Goal: Information Seeking & Learning: Learn about a topic

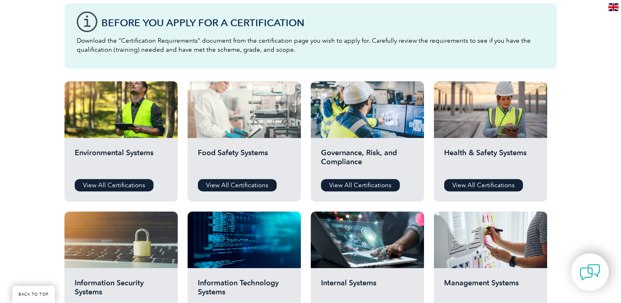
scroll to position [246, 0]
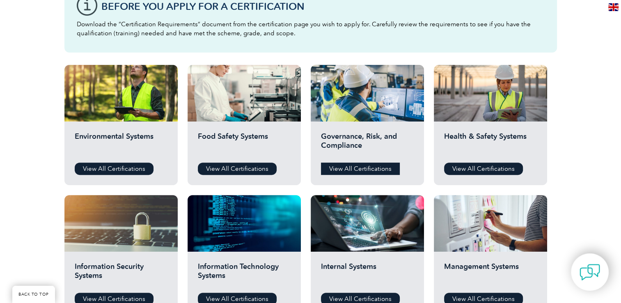
click at [369, 169] on link "View All Certifications" at bounding box center [360, 168] width 79 height 12
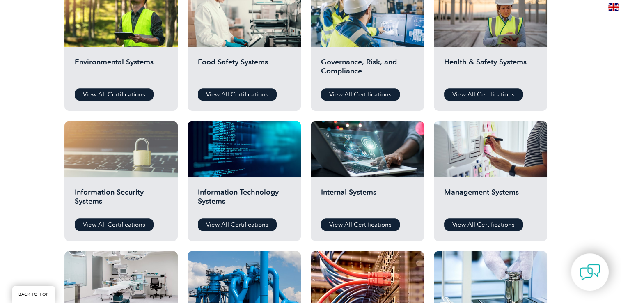
scroll to position [369, 0]
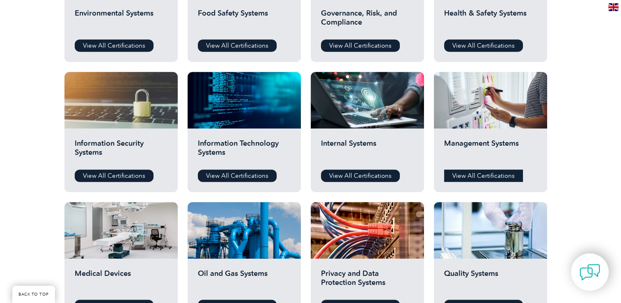
click at [485, 175] on link "View All Certifications" at bounding box center [483, 175] width 79 height 12
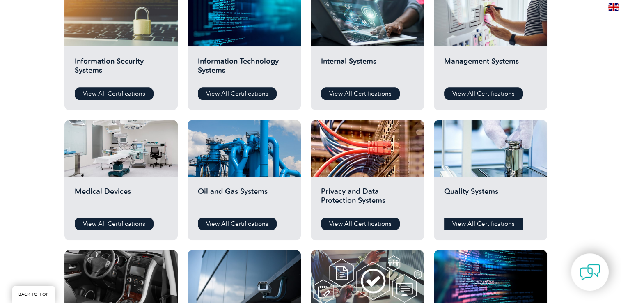
click at [468, 222] on link "View All Certifications" at bounding box center [483, 223] width 79 height 12
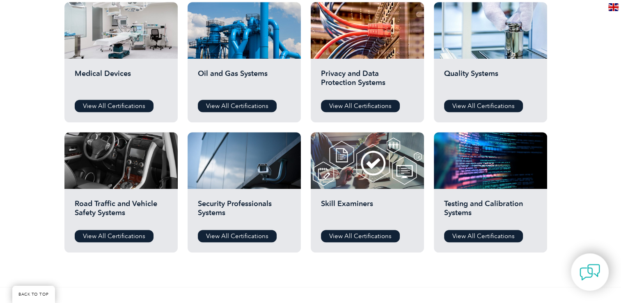
scroll to position [574, 0]
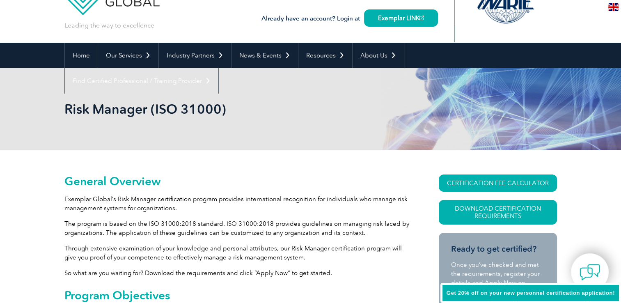
scroll to position [82, 0]
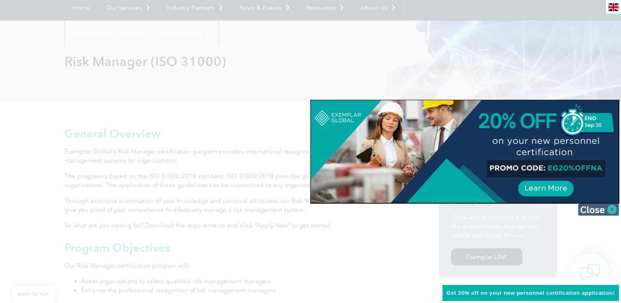
click at [601, 213] on img at bounding box center [598, 209] width 41 height 12
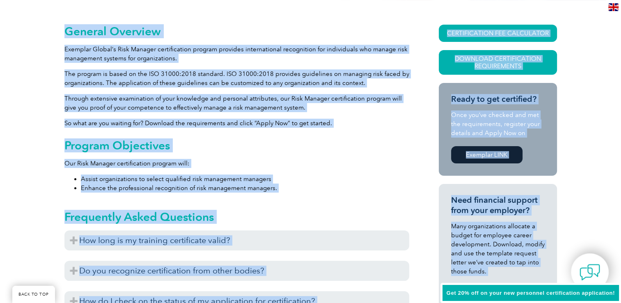
scroll to position [282, 0]
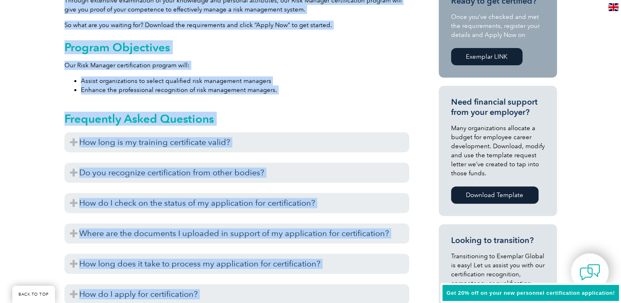
drag, startPoint x: 61, startPoint y: 150, endPoint x: 314, endPoint y: 100, distance: 258.5
click at [314, 100] on div "General Overview Exemplar Global’s Risk Manager certification program provides …" at bounding box center [310, 269] width 621 height 734
drag, startPoint x: 314, startPoint y: 100, endPoint x: 288, endPoint y: 112, distance: 29.2
click at [288, 112] on div "Frequently Asked Questions How long is my training certificate valid? Exemplar …" at bounding box center [236, 204] width 345 height 207
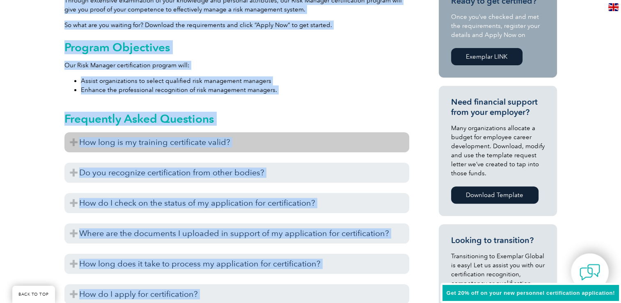
click at [71, 144] on h3 "How long is my training certificate valid?" at bounding box center [236, 142] width 345 height 20
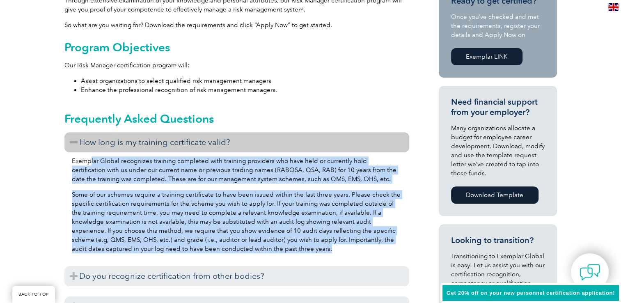
drag, startPoint x: 91, startPoint y: 158, endPoint x: 381, endPoint y: 245, distance: 302.2
click at [381, 245] on div "Exemplar Global recognizes training completed with training providers who have …" at bounding box center [236, 205] width 345 height 107
drag, startPoint x: 381, startPoint y: 245, endPoint x: 295, endPoint y: 222, distance: 88.8
click at [295, 222] on p "Some of our schemes require a training certificate to have been issued within t…" at bounding box center [237, 221] width 330 height 63
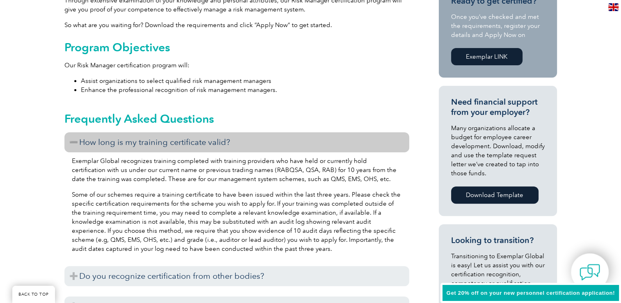
click at [109, 140] on h3 "How long is my training certificate valid?" at bounding box center [236, 142] width 345 height 20
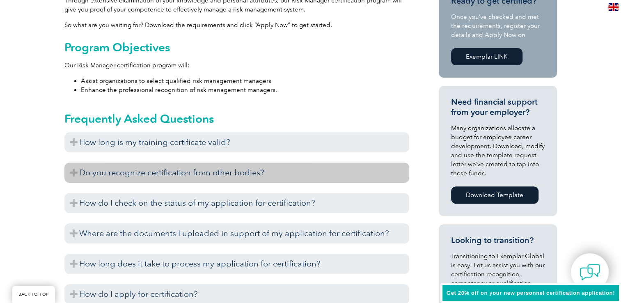
click at [149, 169] on h3 "Do you recognize certification from other bodies?" at bounding box center [236, 172] width 345 height 20
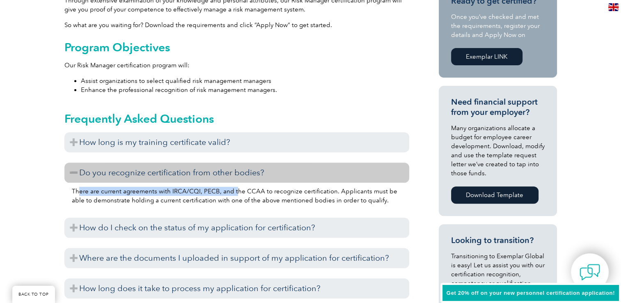
drag, startPoint x: 78, startPoint y: 192, endPoint x: 232, endPoint y: 192, distance: 154.7
click at [232, 192] on p "There are current agreements with IRCA/CQI, PECB, and the CCAA to recognize cer…" at bounding box center [237, 196] width 330 height 18
click at [87, 173] on h3 "Do you recognize certification from other bodies?" at bounding box center [236, 172] width 345 height 20
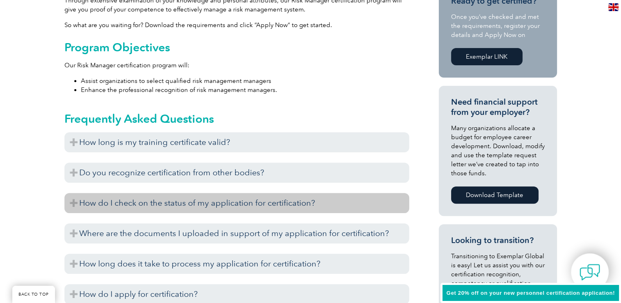
click at [213, 208] on h3 "How do I check on the status of my application for certification?" at bounding box center [236, 203] width 345 height 20
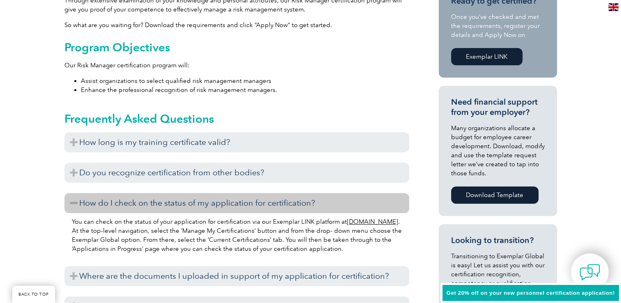
click at [213, 208] on h3 "How do I check on the status of my application for certification?" at bounding box center [236, 203] width 345 height 20
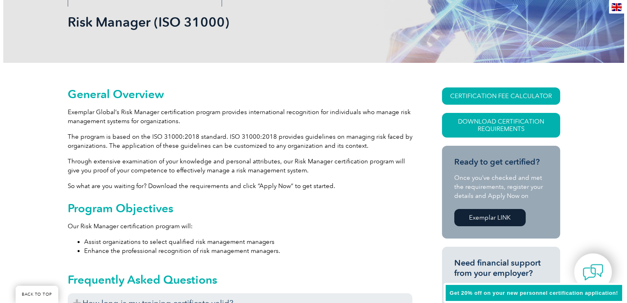
scroll to position [118, 0]
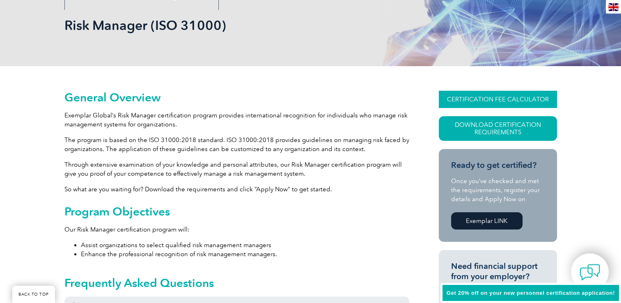
click at [496, 96] on link "CERTIFICATION FEE CALCULATOR" at bounding box center [498, 99] width 118 height 17
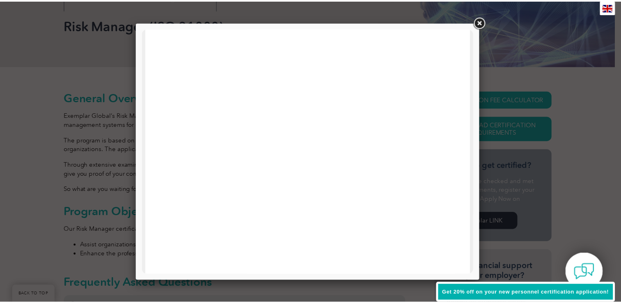
scroll to position [123, 0]
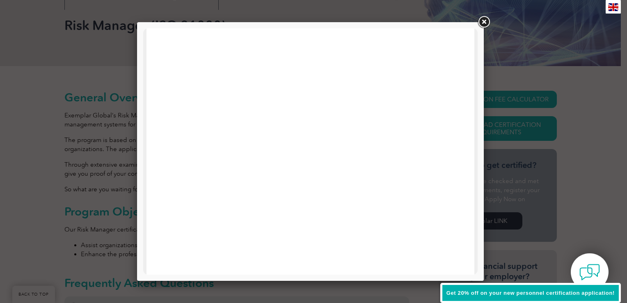
click at [486, 23] on link at bounding box center [483, 22] width 15 height 15
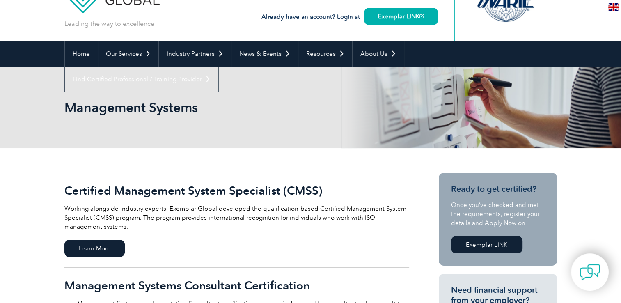
scroll to position [41, 0]
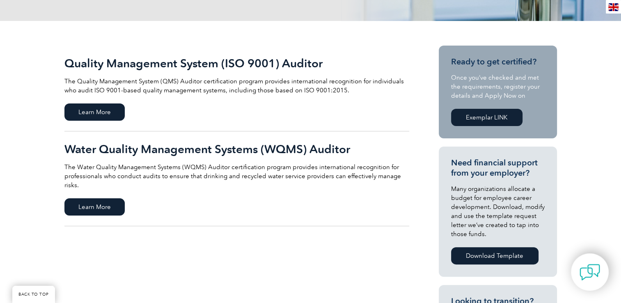
scroll to position [164, 0]
